Goal: Task Accomplishment & Management: Complete application form

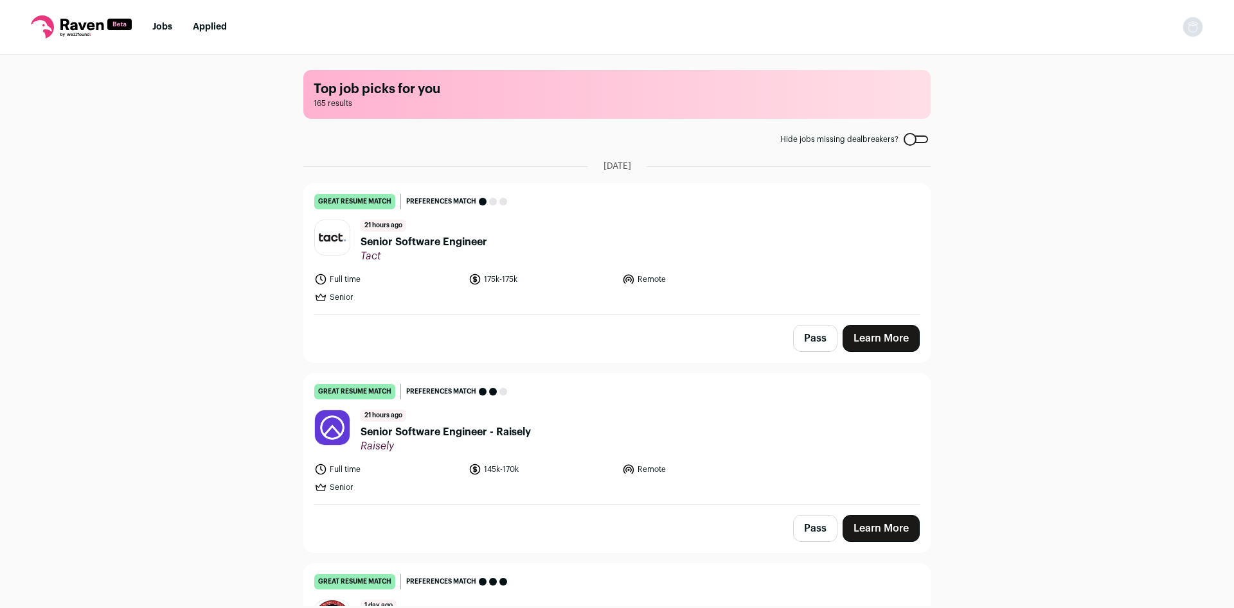
click at [465, 243] on span "Senior Software Engineer" at bounding box center [423, 242] width 127 height 15
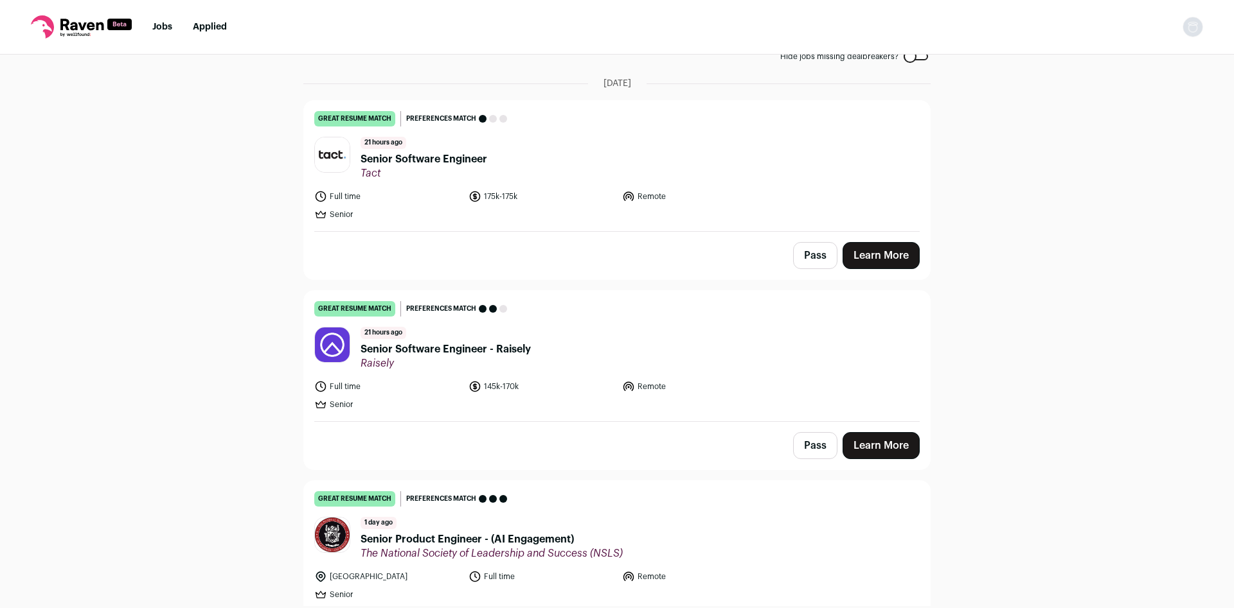
scroll to position [85, 0]
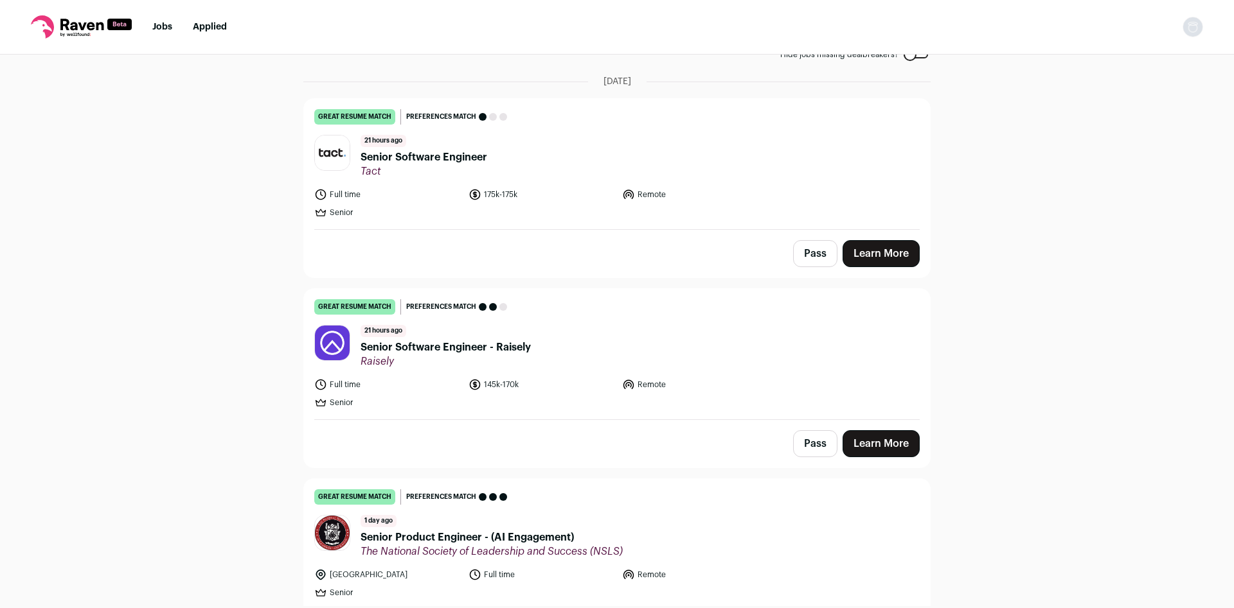
click at [520, 337] on div "21 hours ago Senior Software Engineer - Raisely Raisely" at bounding box center [445, 346] width 170 height 43
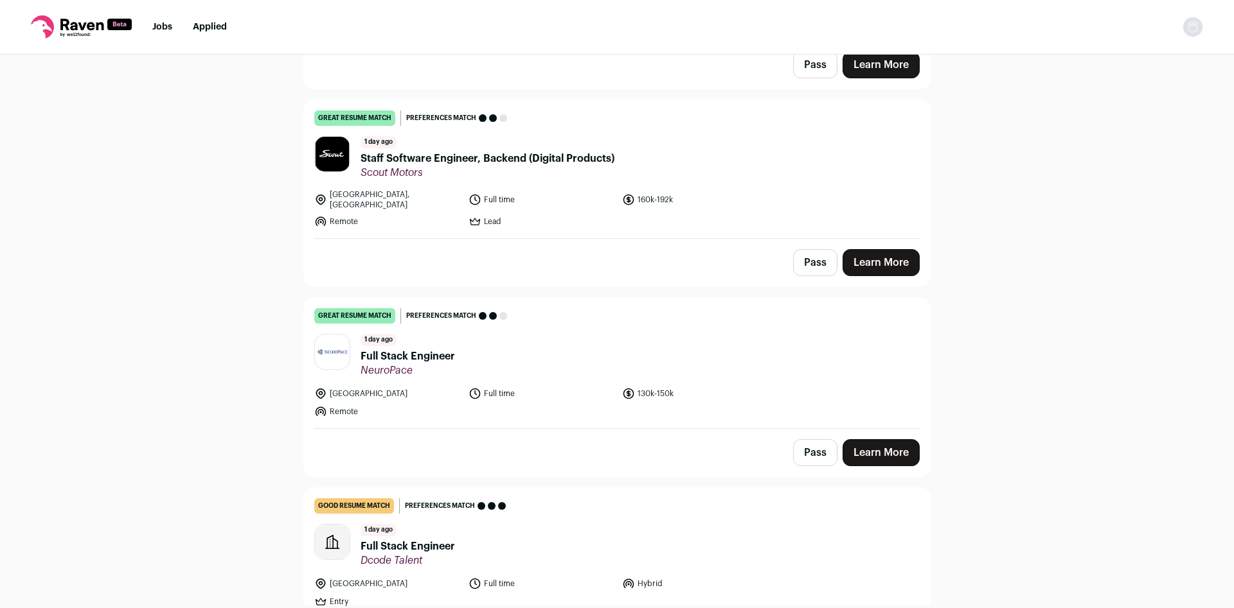
scroll to position [848, 0]
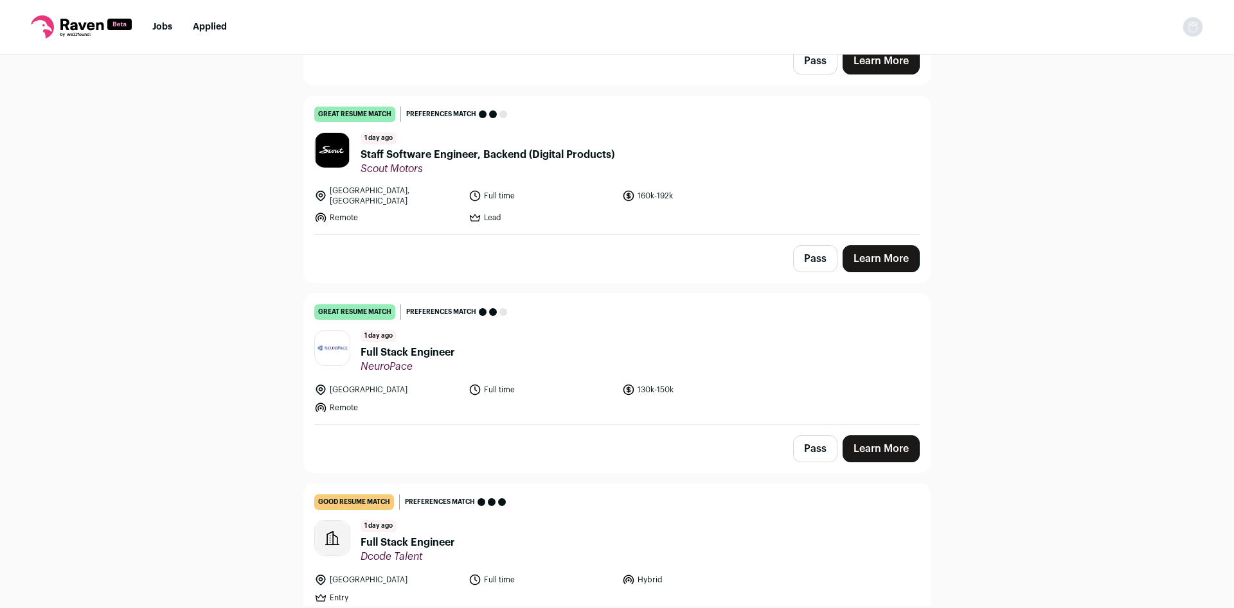
click at [475, 340] on header "1 day ago Full Stack Engineer NeuroPace" at bounding box center [616, 351] width 605 height 43
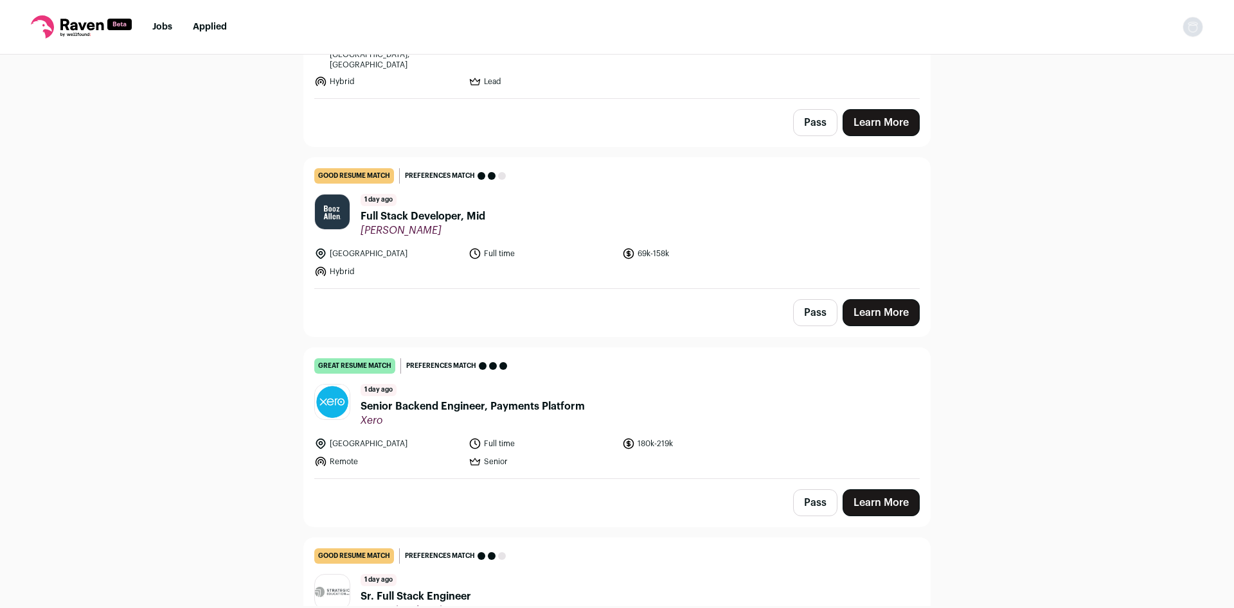
scroll to position [1612, 0]
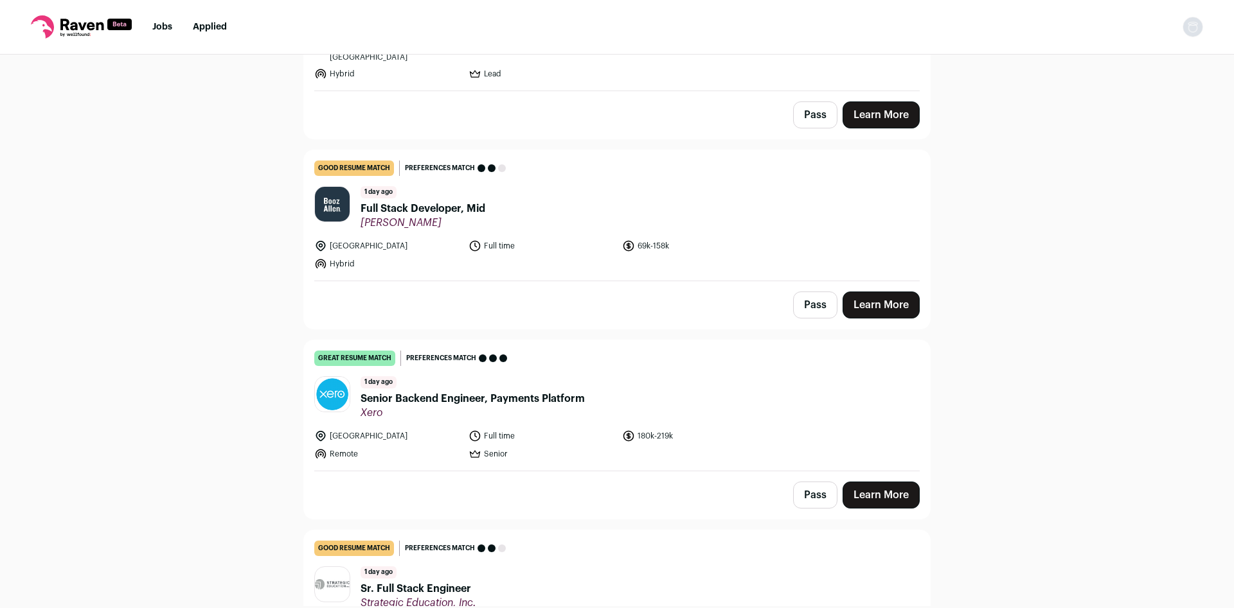
click at [527, 391] on span "Senior Backend Engineer, Payments Platform" at bounding box center [472, 398] width 224 height 15
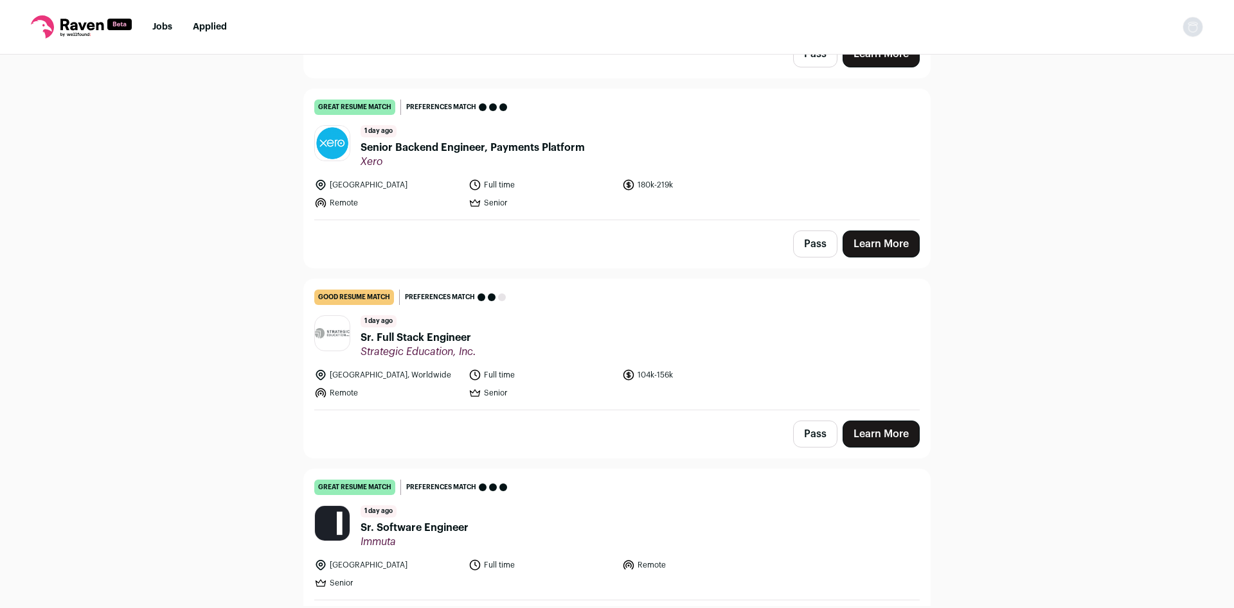
scroll to position [1866, 0]
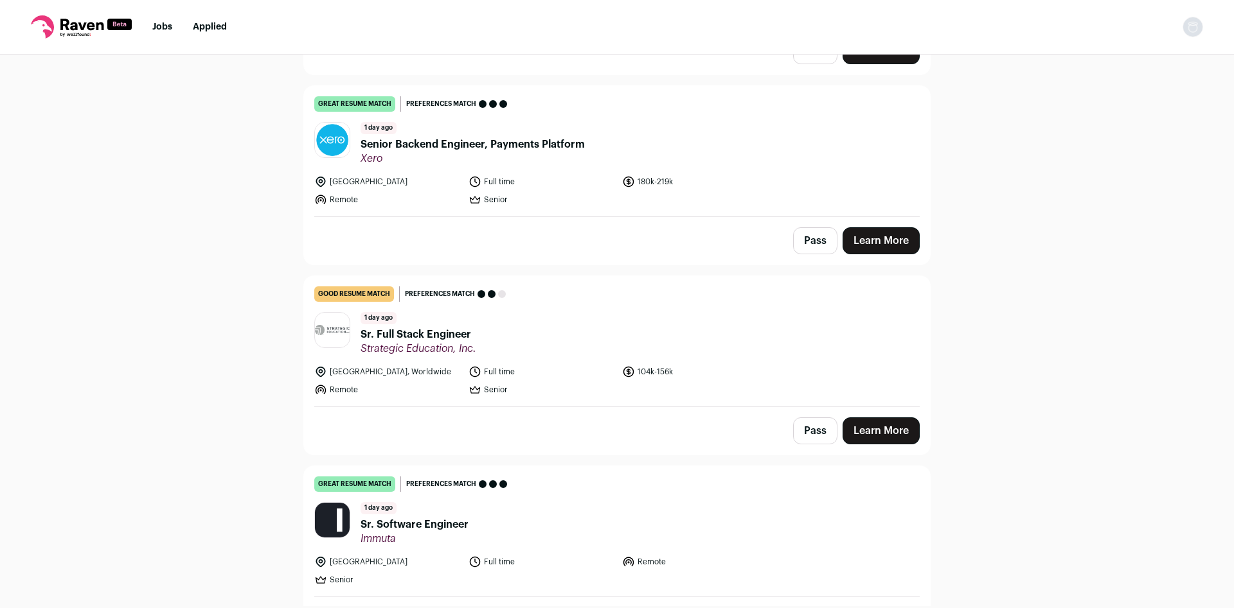
click at [461, 327] on span "Sr. Full Stack Engineer" at bounding box center [418, 334] width 116 height 15
click at [441, 517] on span "Sr. Software Engineer" at bounding box center [414, 524] width 108 height 15
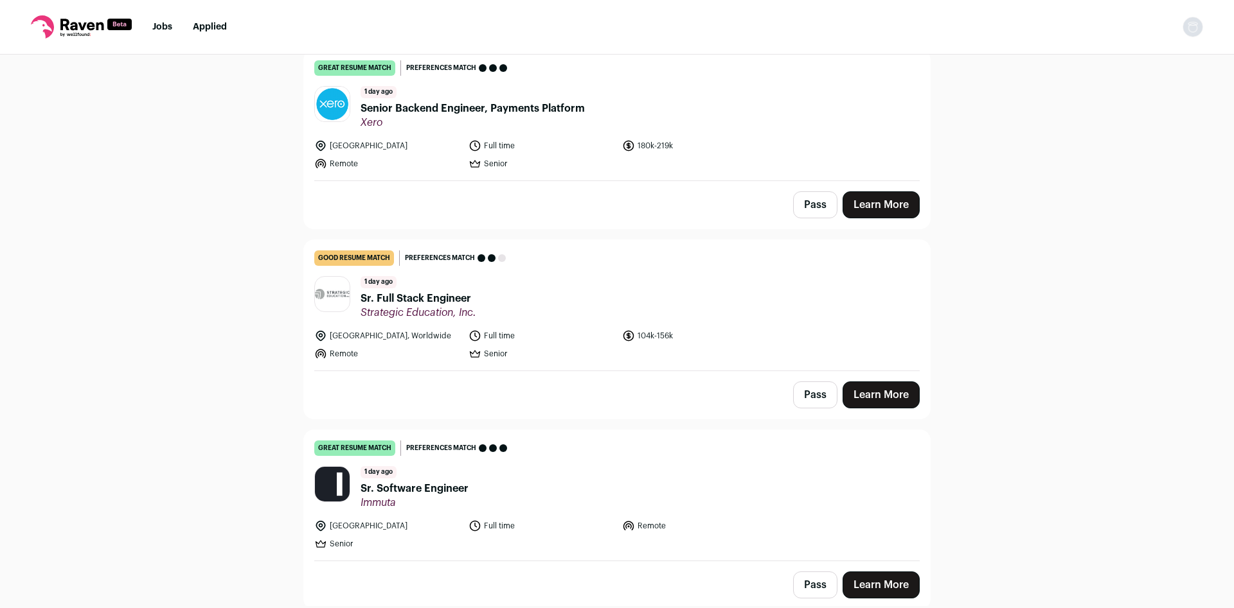
scroll to position [1696, 0]
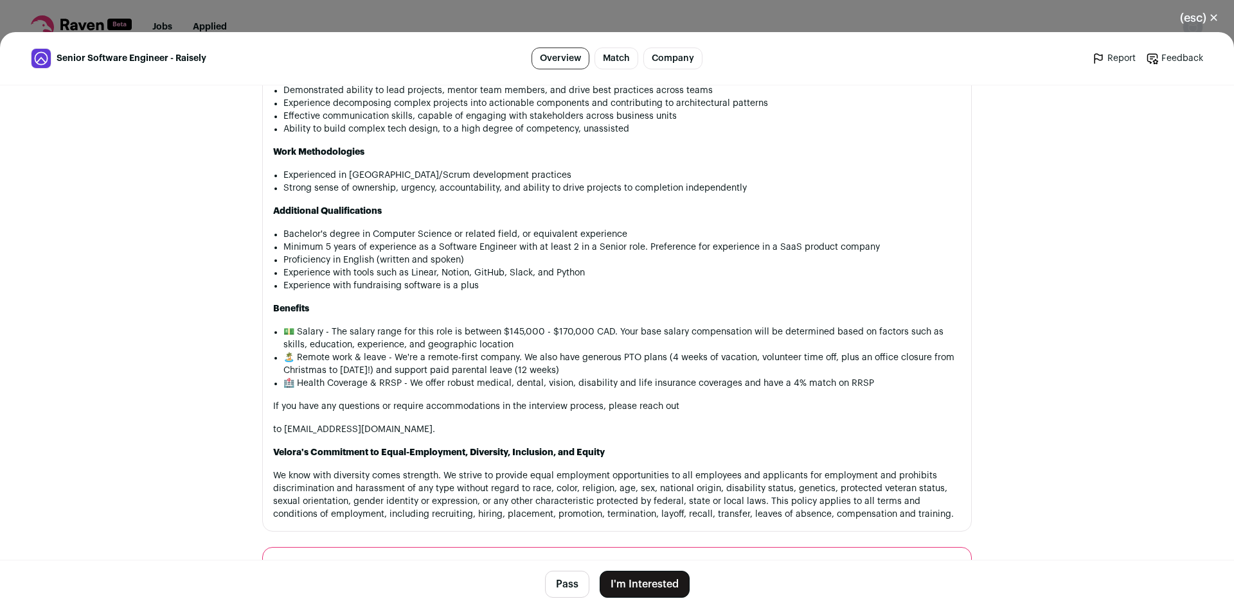
scroll to position [1357, 0]
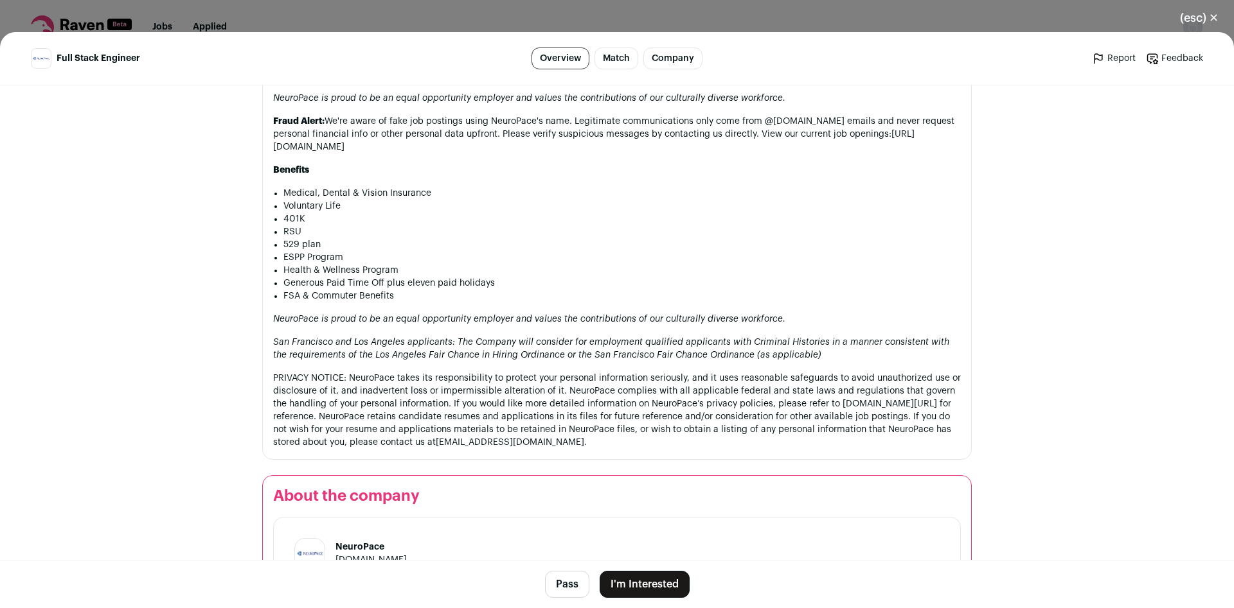
scroll to position [1487, 0]
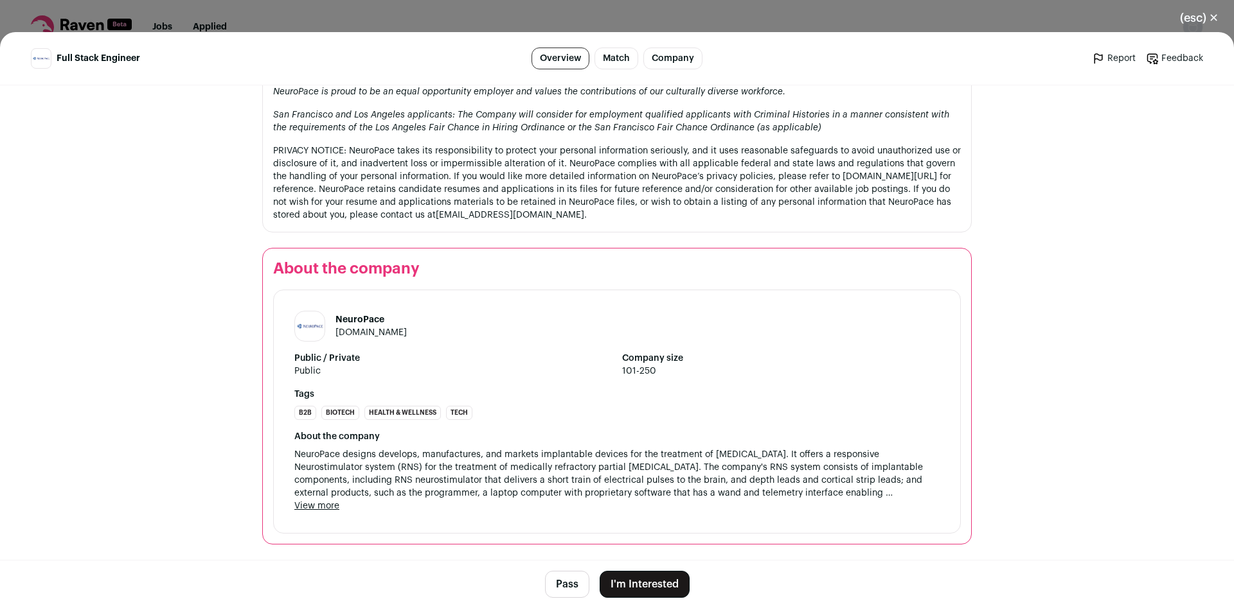
click at [650, 592] on button "I'm Interested" at bounding box center [644, 584] width 90 height 27
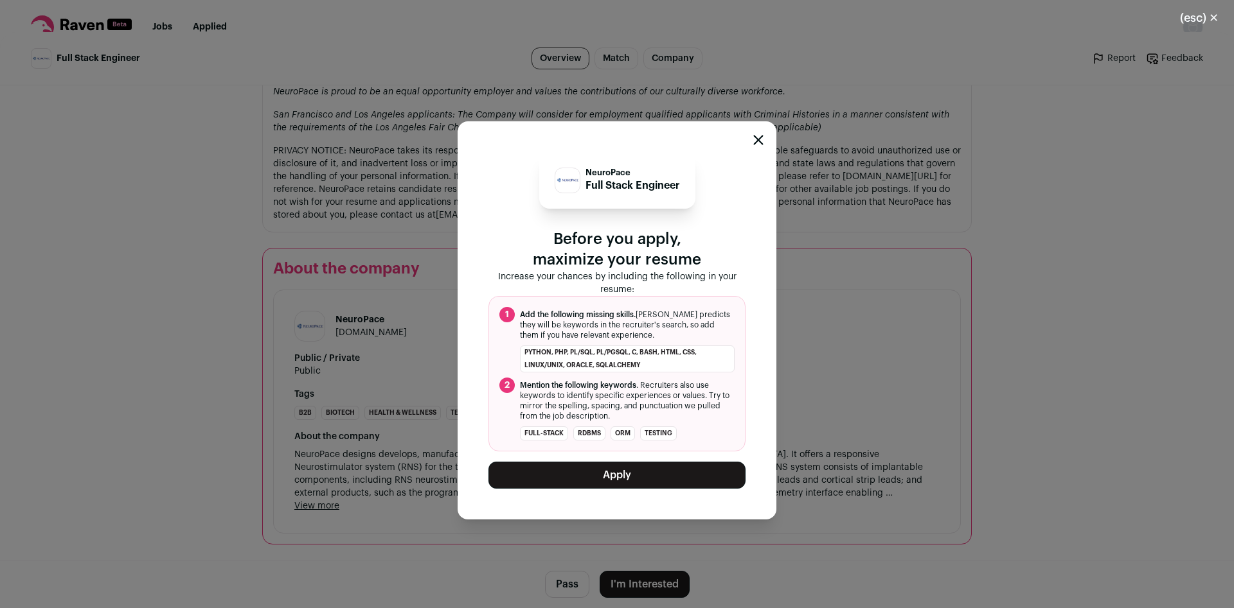
click at [654, 483] on button "Apply" at bounding box center [616, 475] width 257 height 27
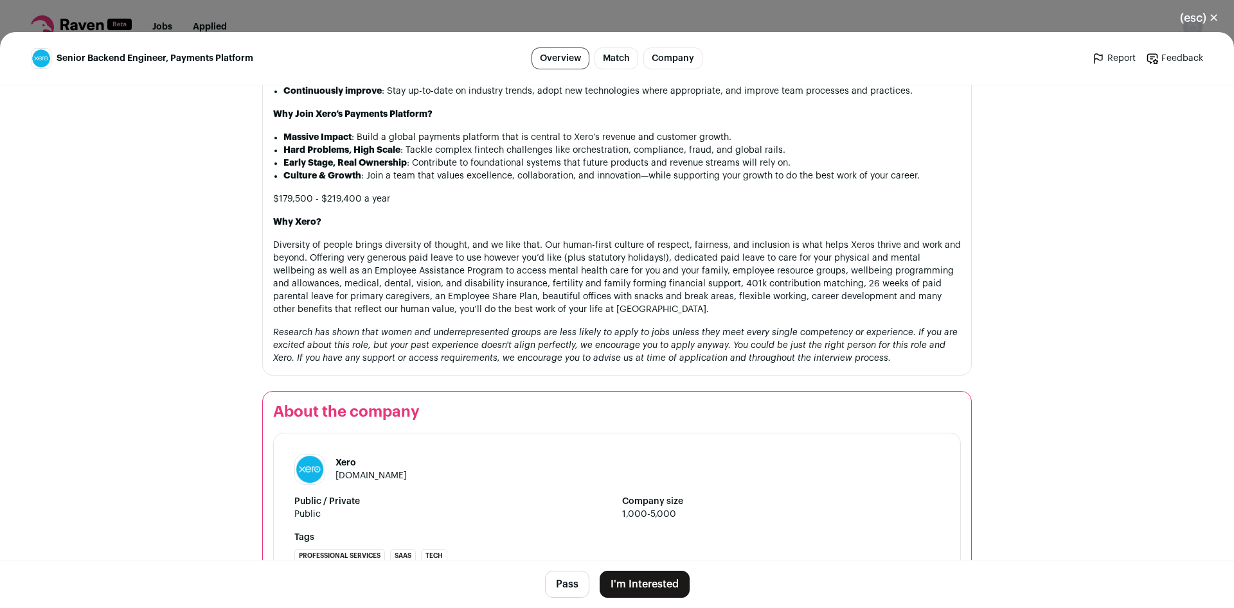
scroll to position [1105, 0]
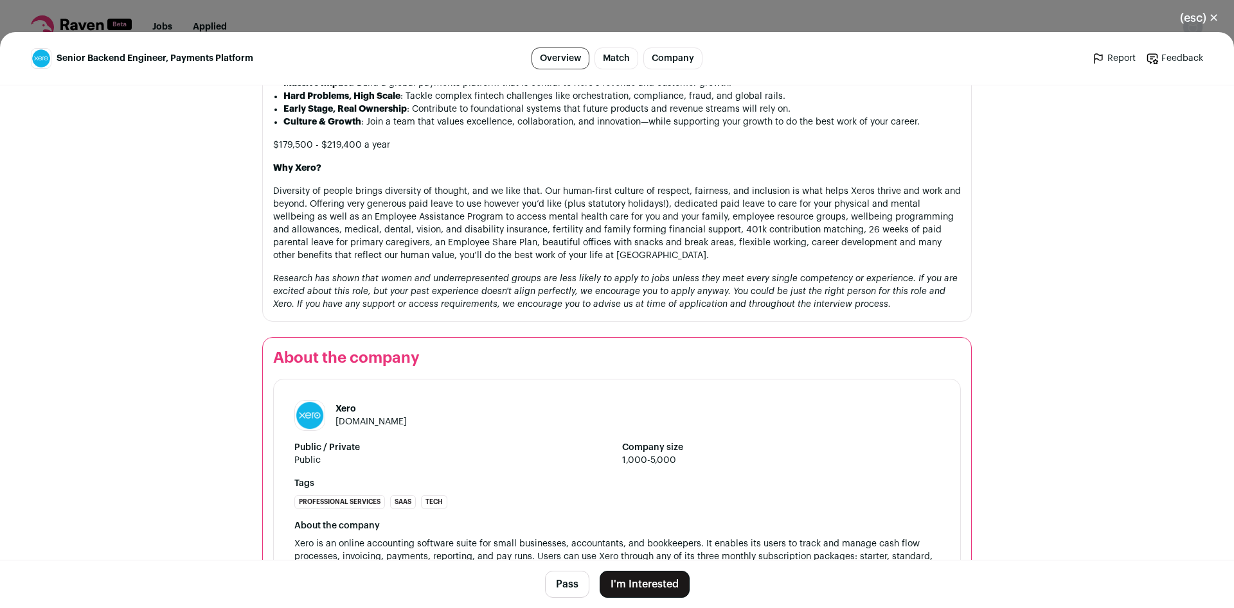
click at [844, 252] on p "Diversity of people brings diversity of thought, and we like that. Our human-fi…" at bounding box center [617, 223] width 688 height 77
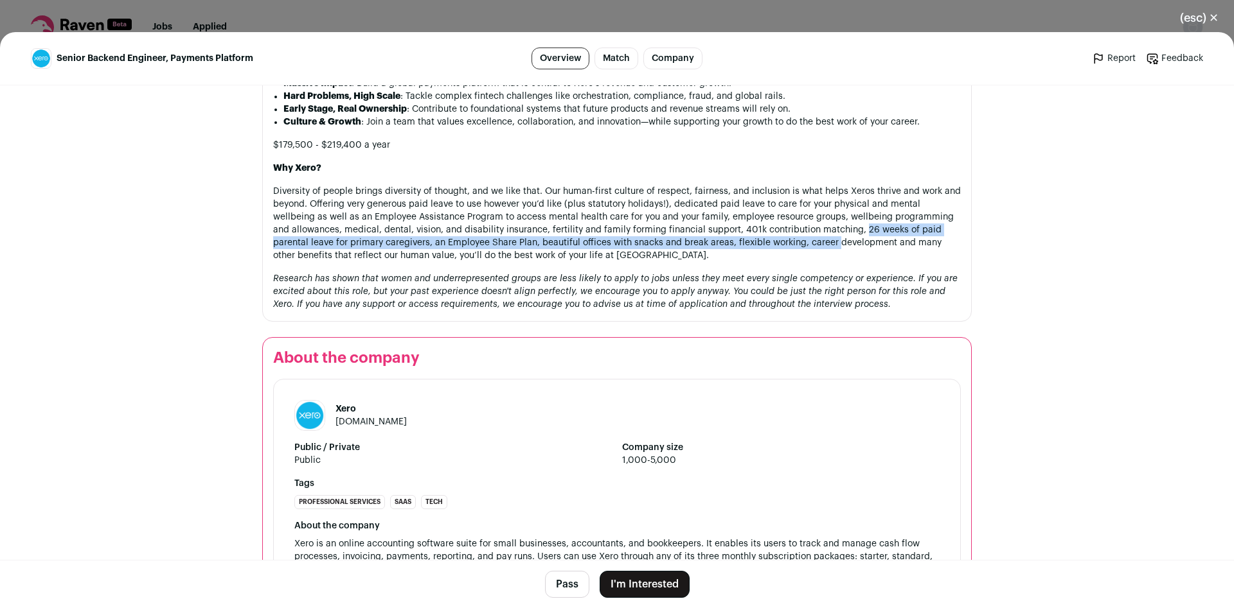
drag, startPoint x: 844, startPoint y: 252, endPoint x: 783, endPoint y: 264, distance: 62.3
click at [783, 262] on p "Diversity of people brings diversity of thought, and we like that. Our human-fi…" at bounding box center [617, 223] width 688 height 77
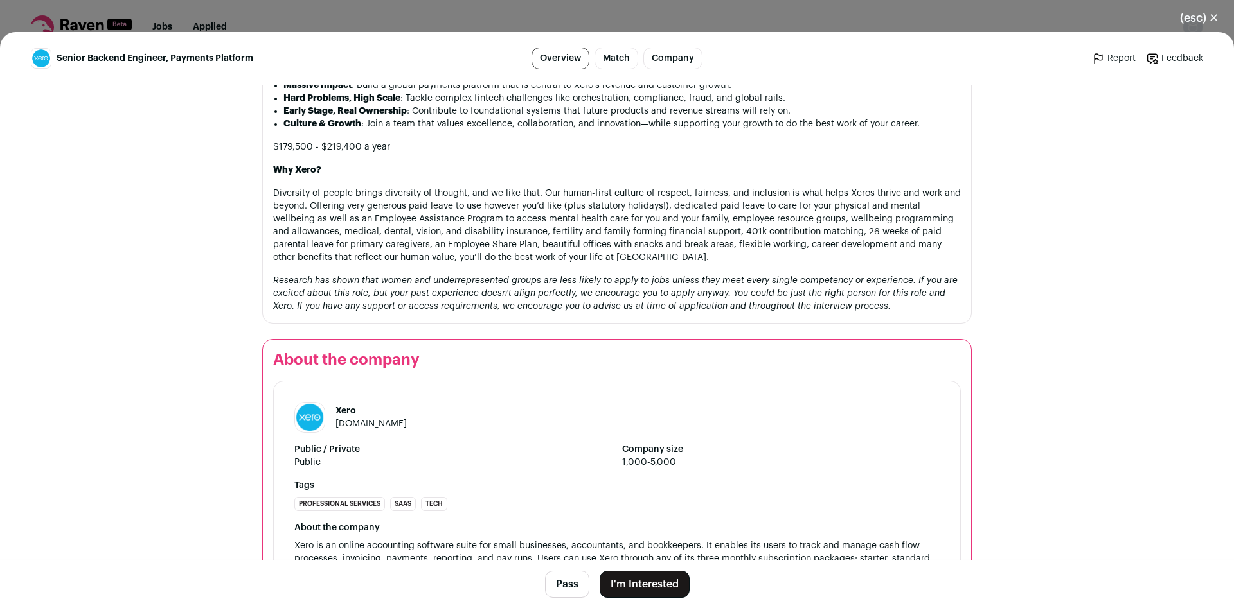
scroll to position [1190, 0]
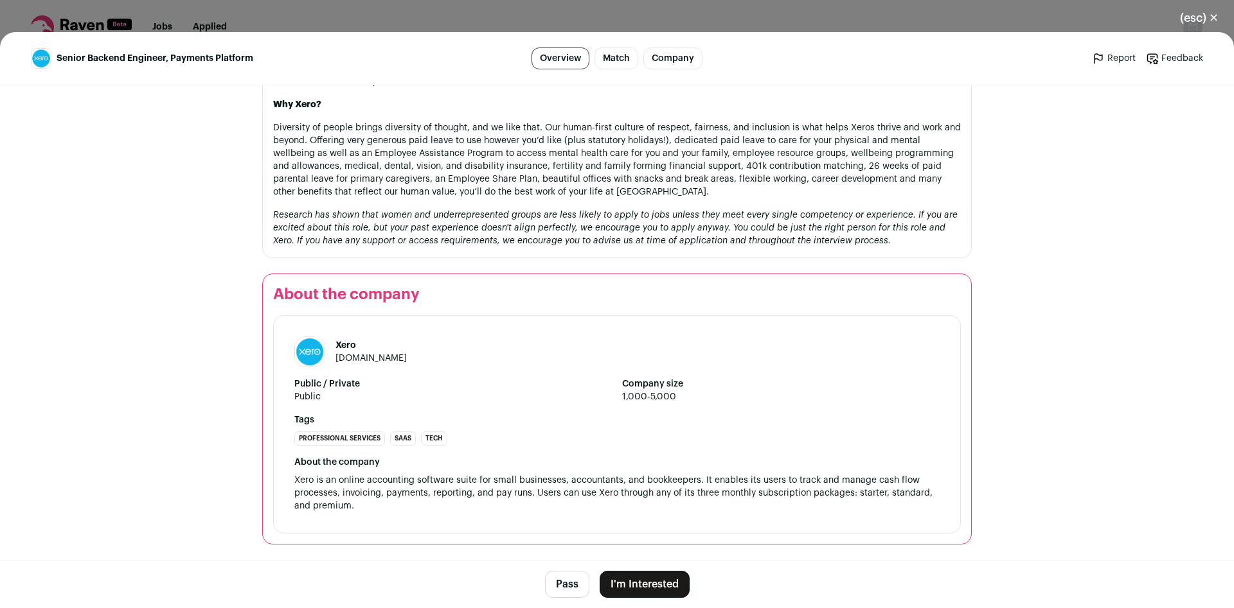
click at [569, 583] on button "Pass" at bounding box center [567, 584] width 44 height 27
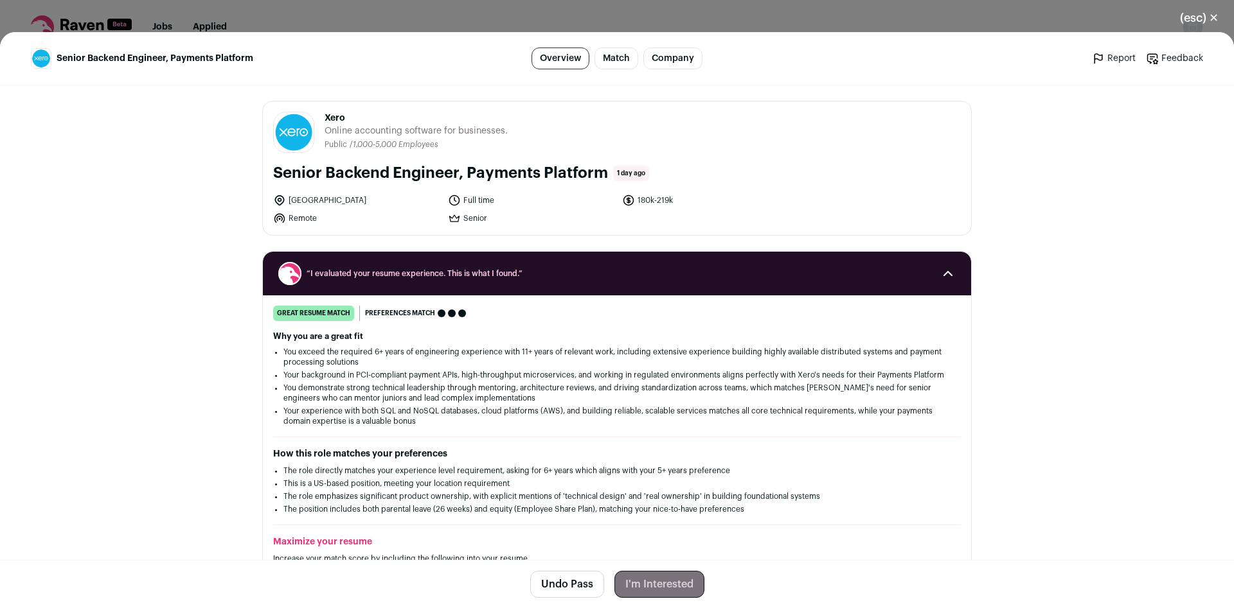
click at [628, 585] on form "I'm Interested" at bounding box center [659, 584] width 90 height 27
click at [637, 588] on form "I'm Interested" at bounding box center [659, 584] width 90 height 27
click at [585, 598] on button "Undo Pass" at bounding box center [567, 584] width 74 height 27
click at [655, 576] on button "I'm Interested" at bounding box center [644, 584] width 90 height 27
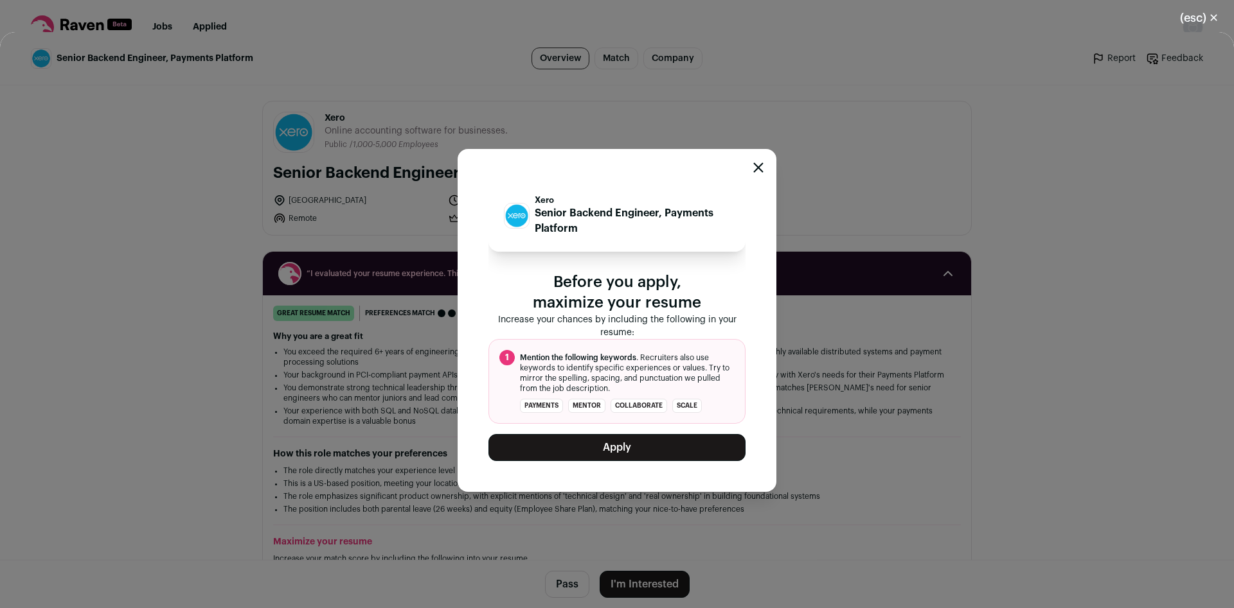
click at [616, 448] on button "Apply" at bounding box center [616, 447] width 257 height 27
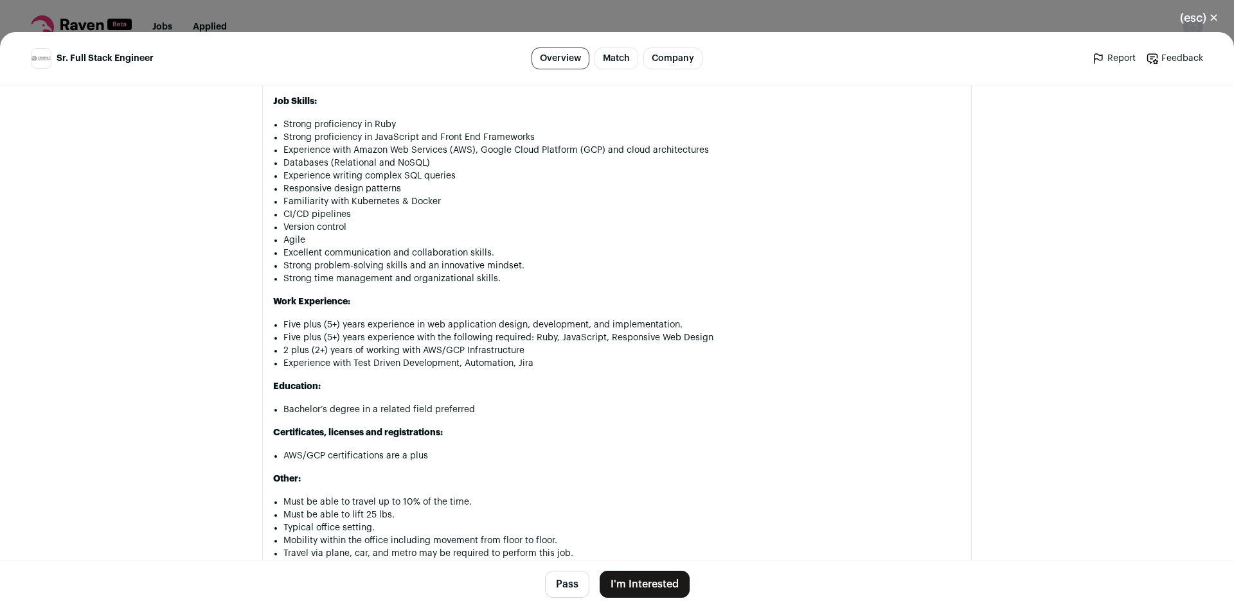
scroll to position [424, 0]
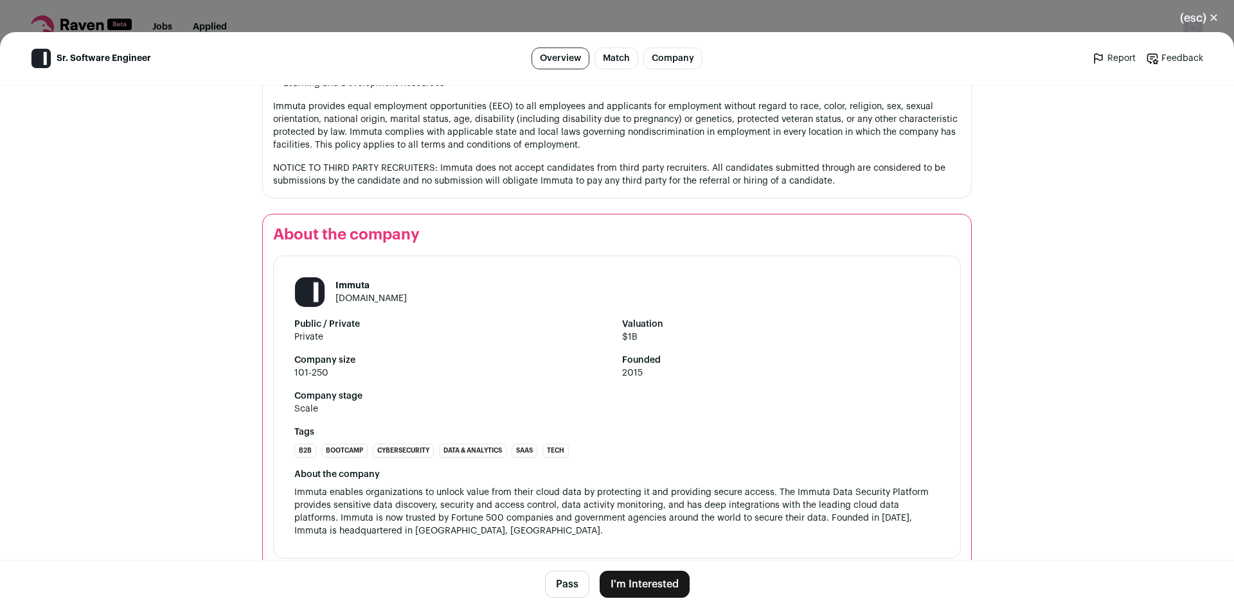
scroll to position [1594, 0]
click at [621, 585] on button "I'm Interested" at bounding box center [644, 584] width 90 height 27
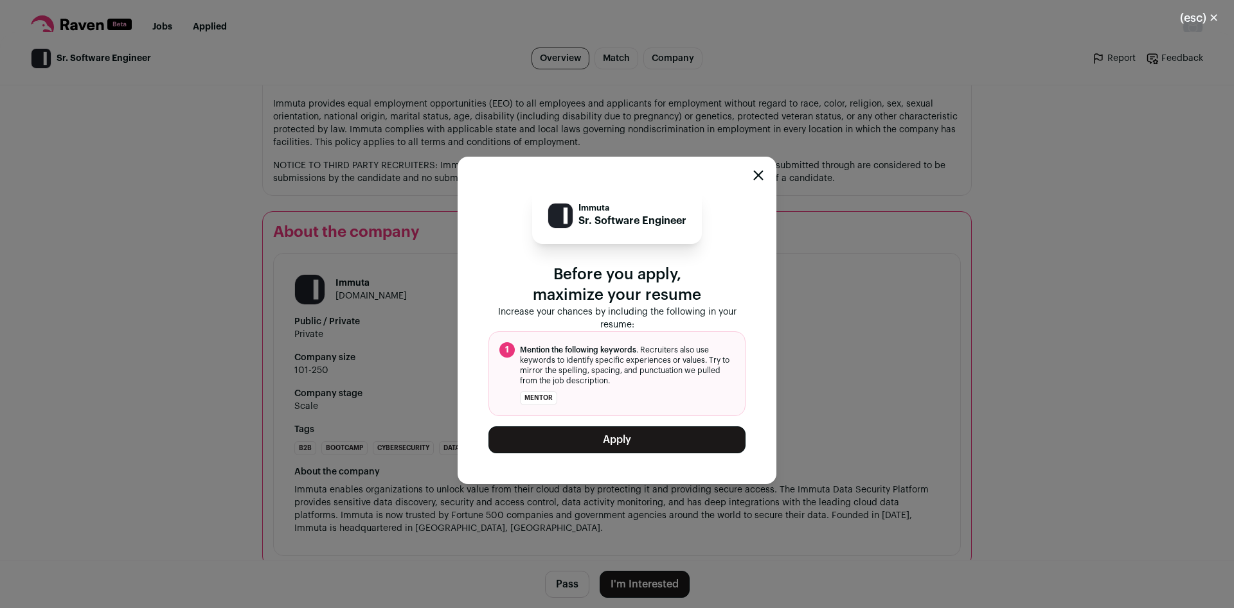
click at [604, 441] on button "Apply" at bounding box center [616, 440] width 257 height 27
